Goal: Transaction & Acquisition: Purchase product/service

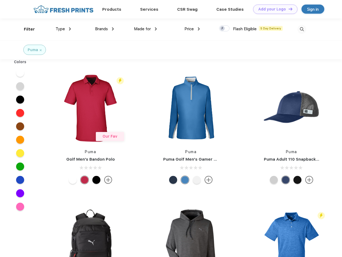
click at [273, 9] on link "Add your Logo Design Tool" at bounding box center [275, 9] width 44 height 9
click at [0, 0] on div "Design Tool" at bounding box center [0, 0] width 0 height 0
click at [288, 9] on link "Add your Logo Design Tool" at bounding box center [275, 9] width 44 height 9
click at [26, 29] on div "Filter" at bounding box center [29, 29] width 11 height 6
click at [63, 29] on span "Type" at bounding box center [60, 29] width 9 height 5
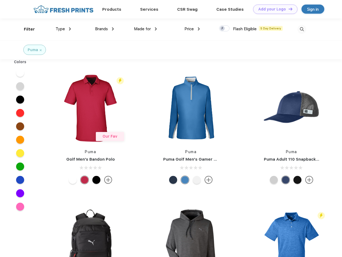
click at [104, 29] on span "Brands" at bounding box center [101, 29] width 13 height 5
click at [145, 29] on span "Made for" at bounding box center [142, 29] width 17 height 5
click at [192, 29] on span "Price" at bounding box center [188, 29] width 9 height 5
click at [224, 29] on div at bounding box center [224, 28] width 10 height 6
click at [222, 29] on input "checkbox" at bounding box center [220, 26] width 3 height 3
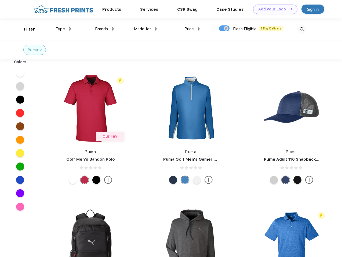
click at [301, 29] on img at bounding box center [301, 29] width 9 height 9
